Goal: Information Seeking & Learning: Learn about a topic

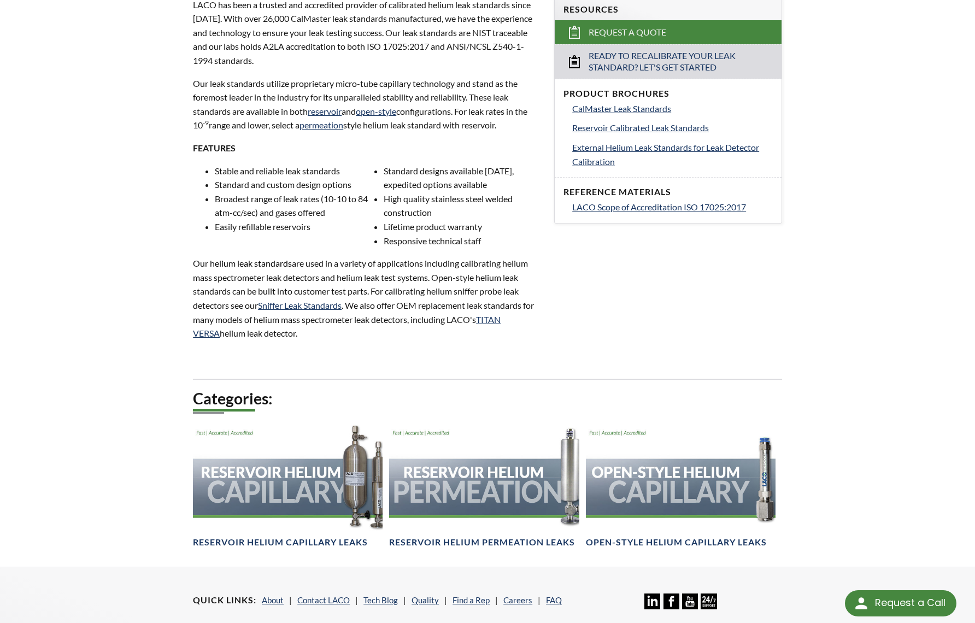
scroll to position [437, 0]
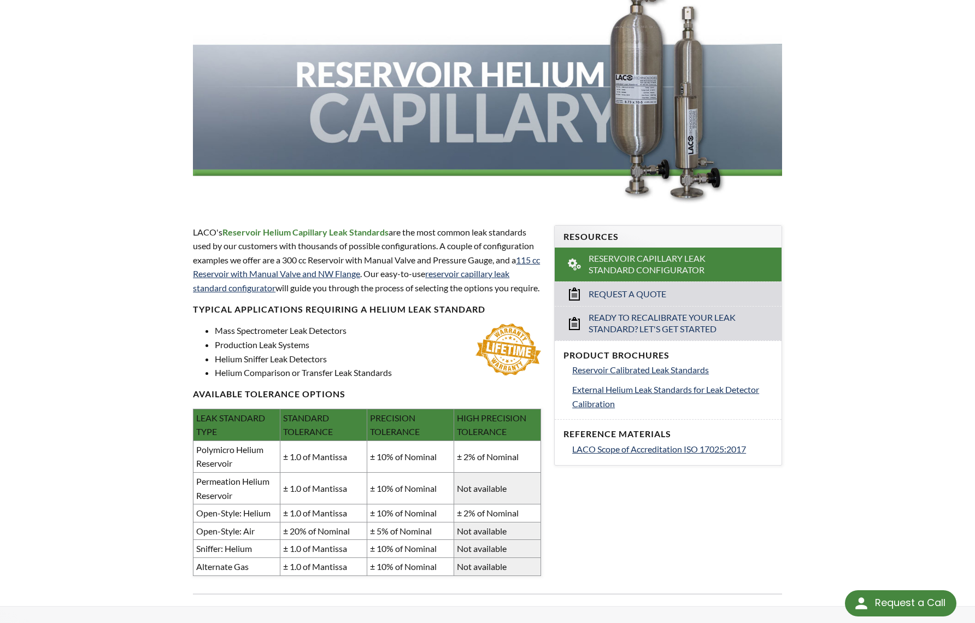
scroll to position [164, 0]
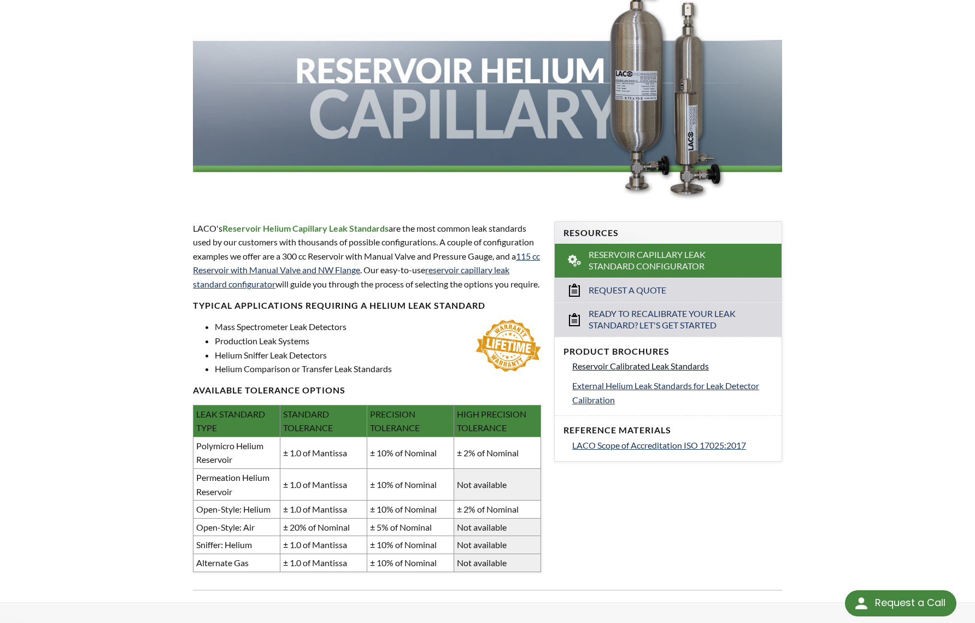
click at [669, 368] on span "Reservoir Calibrated Leak Standards" at bounding box center [640, 366] width 137 height 10
